Goal: Transaction & Acquisition: Book appointment/travel/reservation

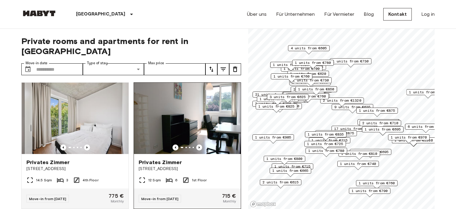
click at [147, 166] on span "[STREET_ADDRESS]" at bounding box center [187, 169] width 97 height 6
click at [189, 161] on div "Privates Zimmer Hauptstraße 49B" at bounding box center [187, 165] width 107 height 23
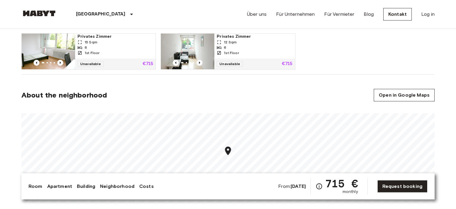
scroll to position [407, 0]
